Goal: Task Accomplishment & Management: Manage account settings

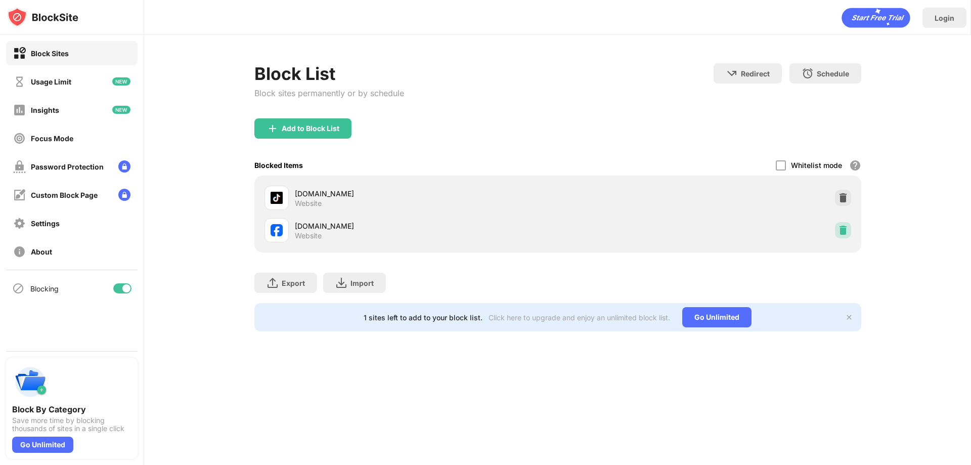
click at [839, 231] on img at bounding box center [843, 230] width 10 height 10
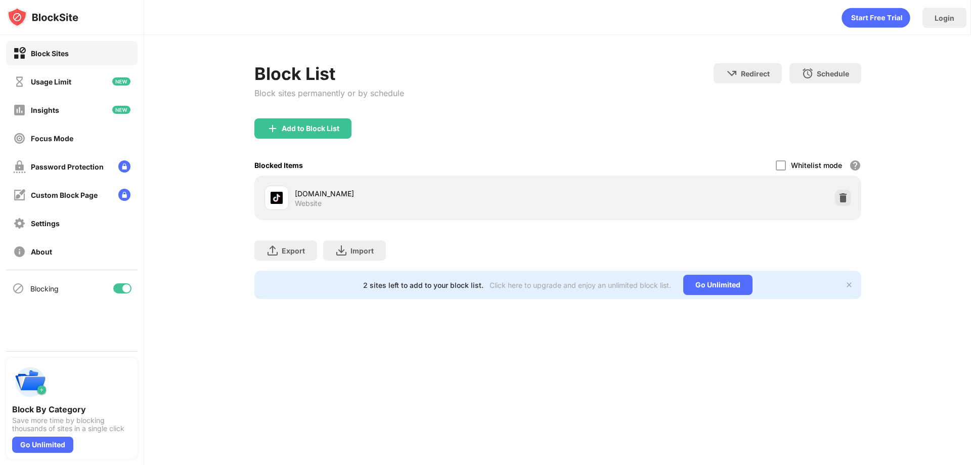
click at [270, 141] on div "Add to Block List" at bounding box center [557, 136] width 607 height 36
click at [269, 139] on div "Add to Block List" at bounding box center [557, 136] width 607 height 36
click at [259, 132] on div "Add to Block List" at bounding box center [302, 128] width 97 height 20
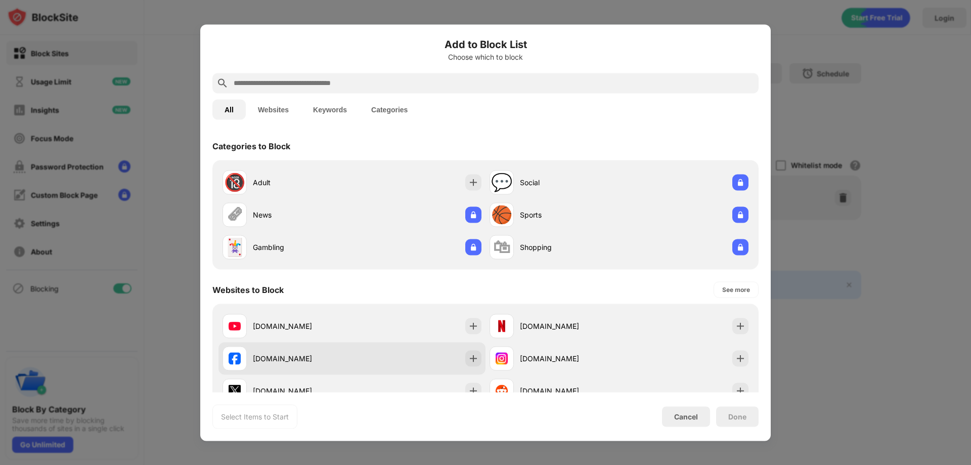
click at [263, 347] on div "facebook.com" at bounding box center [287, 358] width 129 height 24
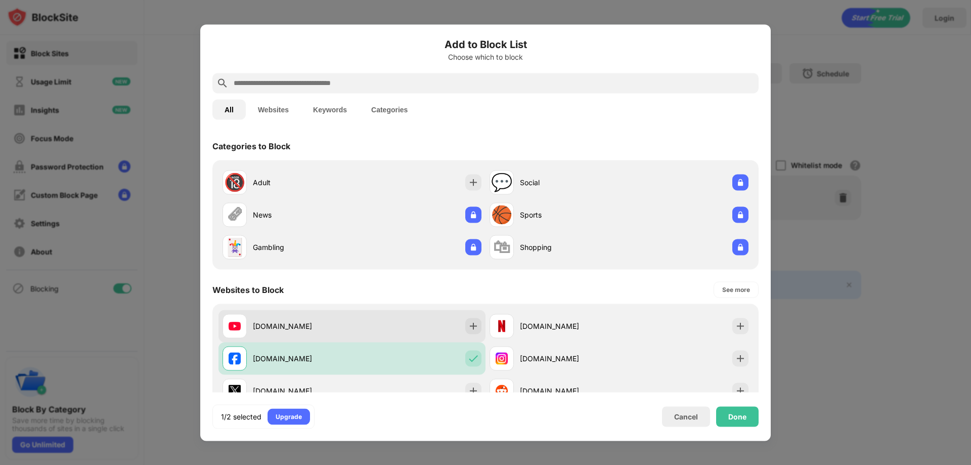
click at [301, 324] on div "youtube.com" at bounding box center [302, 326] width 99 height 11
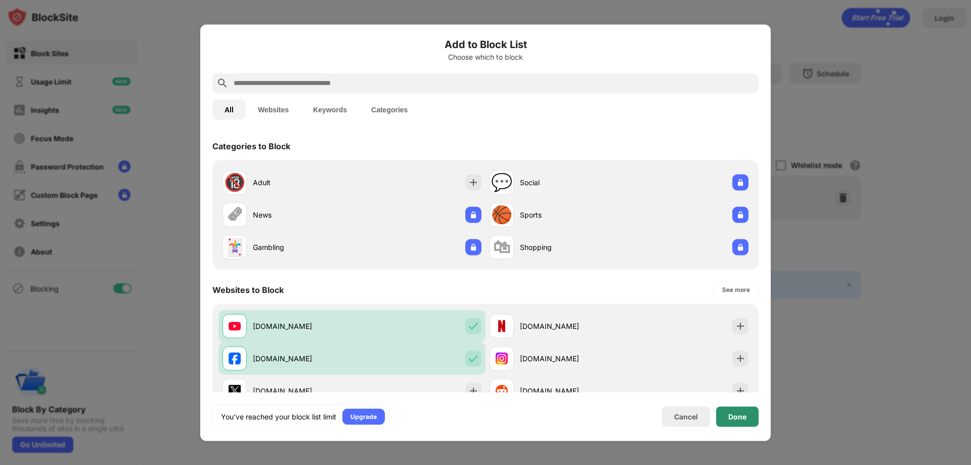
click at [736, 410] on div "Done" at bounding box center [737, 416] width 42 height 20
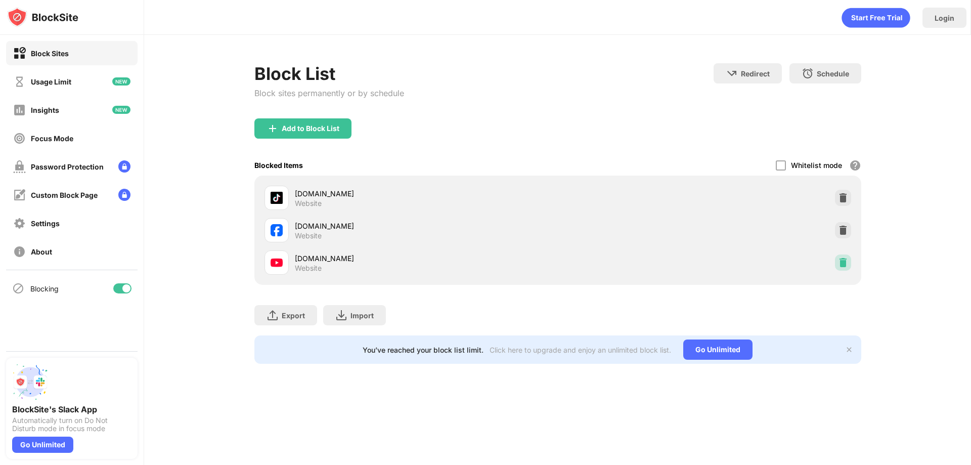
click at [843, 262] on img at bounding box center [843, 262] width 10 height 10
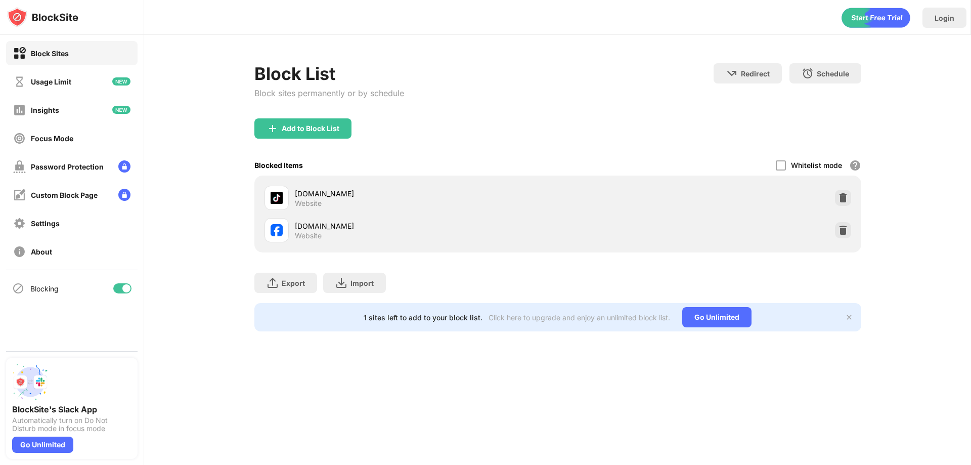
click at [283, 107] on div "Block List Block sites permanently or by schedule" at bounding box center [329, 90] width 150 height 55
click at [282, 130] on div "Add to Block List" at bounding box center [311, 128] width 58 height 8
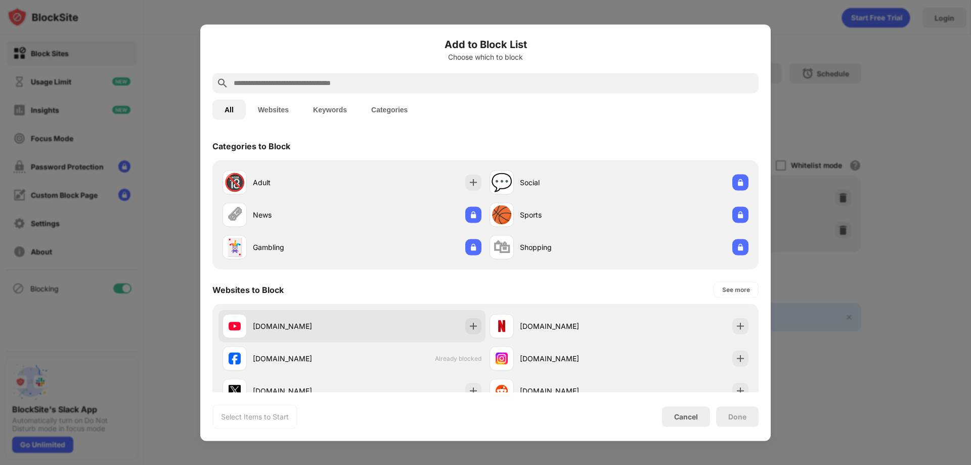
click at [309, 320] on div "youtube.com" at bounding box center [287, 326] width 129 height 24
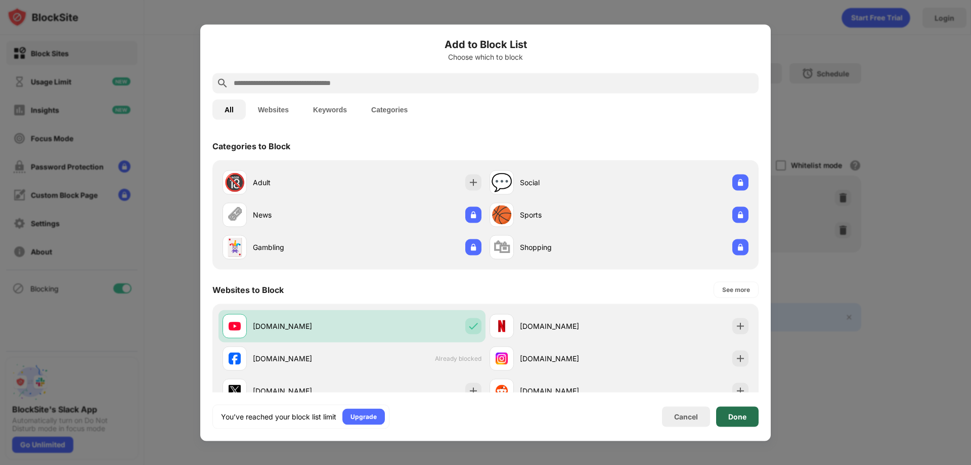
click at [734, 424] on div "Done" at bounding box center [737, 416] width 42 height 20
